Goal: Task Accomplishment & Management: Manage account settings

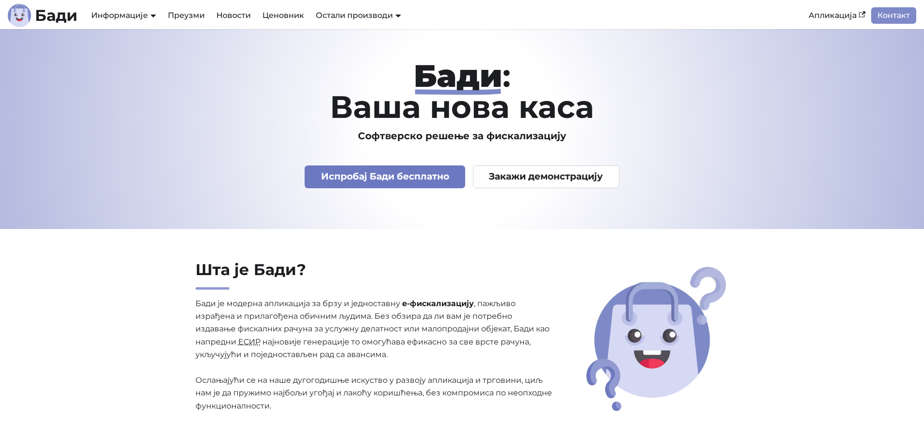
click at [398, 178] on link "Испробај Бади бесплатно" at bounding box center [385, 176] width 161 height 23
click at [418, 177] on link "Испробај Бади бесплатно" at bounding box center [385, 176] width 161 height 23
click at [851, 15] on link "Апликација" at bounding box center [837, 15] width 68 height 16
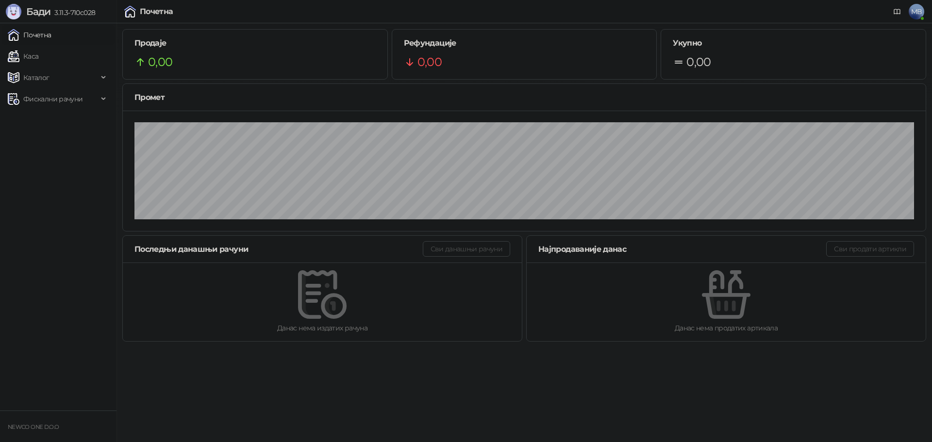
click at [919, 14] on span "MB" at bounding box center [916, 12] width 16 height 16
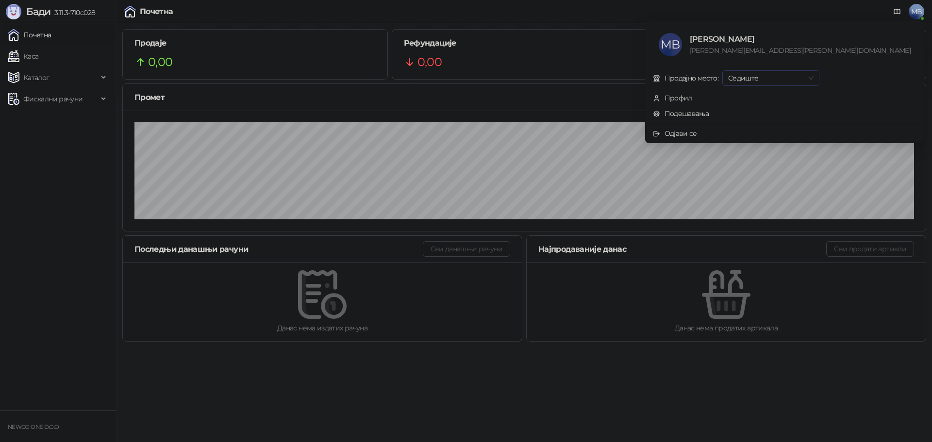
click at [813, 78] on span "Седиште" at bounding box center [770, 78] width 85 height 15
click at [813, 75] on span "Седиште" at bounding box center [770, 78] width 85 height 15
click at [718, 75] on div "Продајно место:" at bounding box center [691, 78] width 54 height 11
click at [385, 9] on div "Почетна MB" at bounding box center [466, 11] width 916 height 23
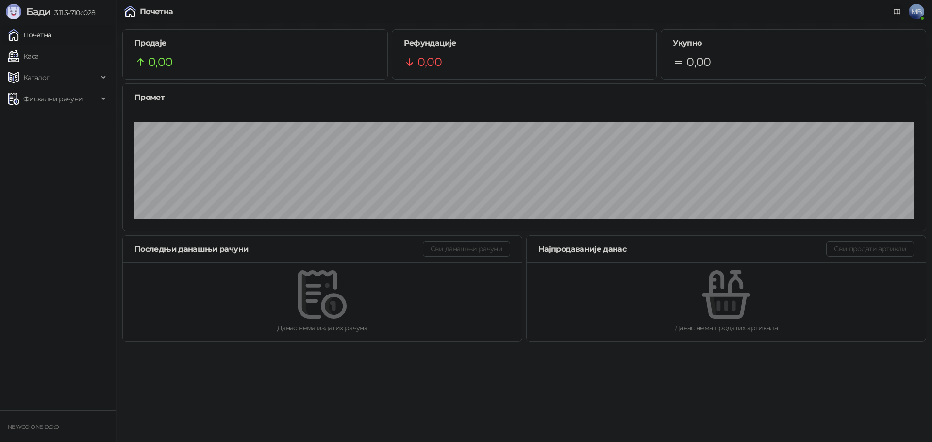
click at [899, 12] on icon at bounding box center [897, 12] width 8 height 8
click at [920, 13] on span "MB" at bounding box center [916, 12] width 16 height 16
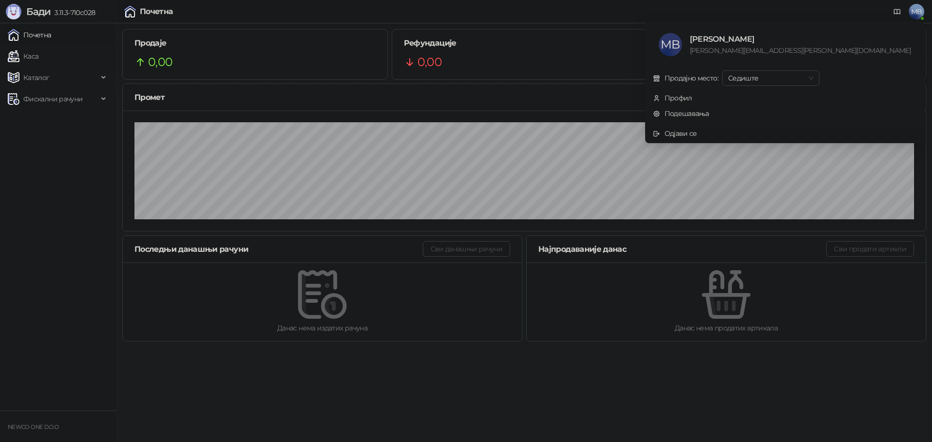
click at [697, 131] on div "Одјави се" at bounding box center [680, 133] width 33 height 11
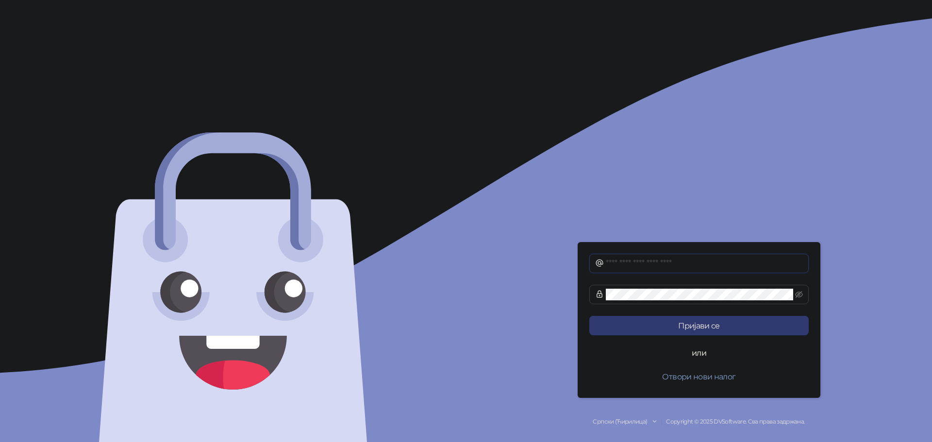
click at [665, 260] on input "text" at bounding box center [704, 264] width 197 height 12
click at [632, 217] on div "Пријави се или Отвори нови налог Српски (Ћирилица) Copyright © 2025 DVSoftware.…" at bounding box center [699, 221] width 466 height 442
click at [645, 258] on input "text" at bounding box center [704, 264] width 197 height 12
click at [677, 263] on input "text" at bounding box center [704, 264] width 197 height 12
click at [523, 203] on div "Пријави се или Отвори нови налог Српски (Ћирилица) Copyright © 2025 DVSoftware.…" at bounding box center [699, 221] width 466 height 442
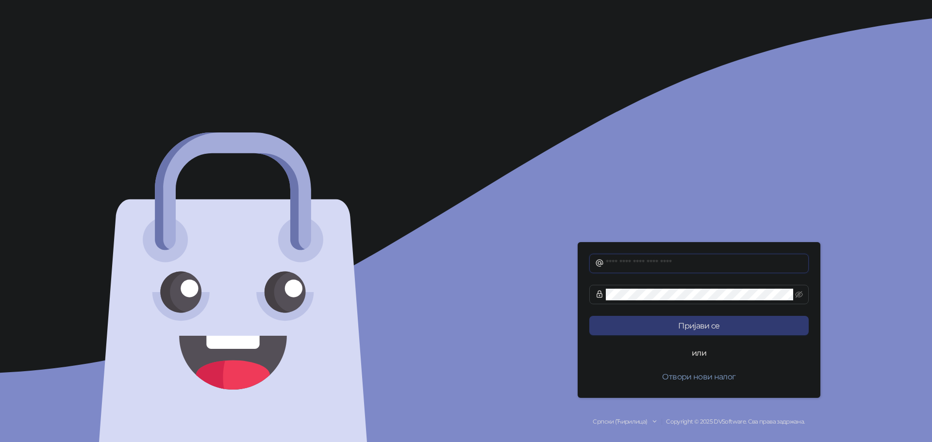
click at [652, 264] on input "text" at bounding box center [704, 264] width 197 height 12
type input "*"
click at [589, 316] on button "Пријави се" at bounding box center [698, 325] width 219 height 19
click at [665, 262] on input "**********" at bounding box center [704, 264] width 197 height 12
type input "*"
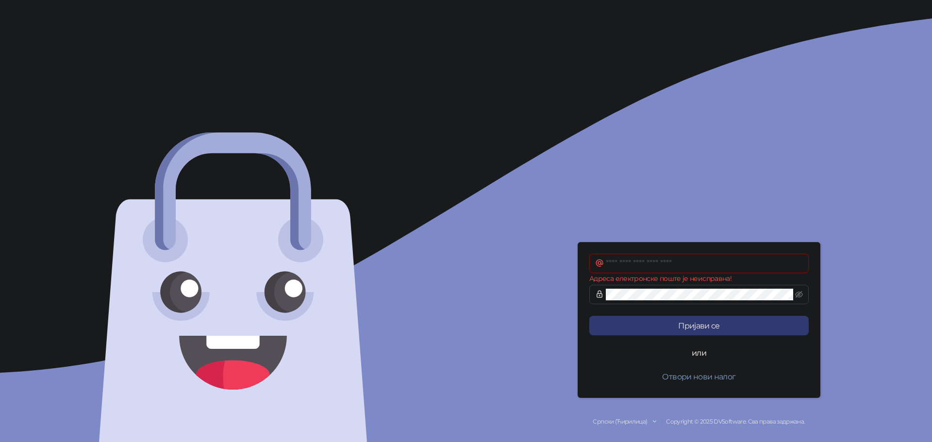
click at [621, 265] on input "text" at bounding box center [704, 264] width 197 height 12
type input "**********"
click at [589, 316] on button "Пријави се" at bounding box center [698, 325] width 219 height 19
